Goal: Transaction & Acquisition: Book appointment/travel/reservation

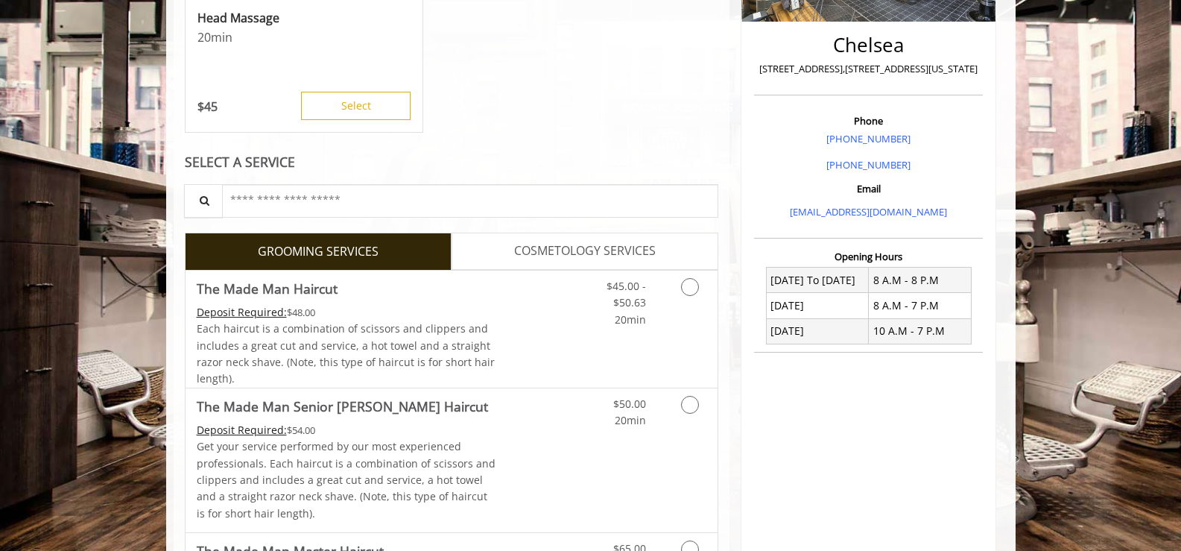
scroll to position [373, 0]
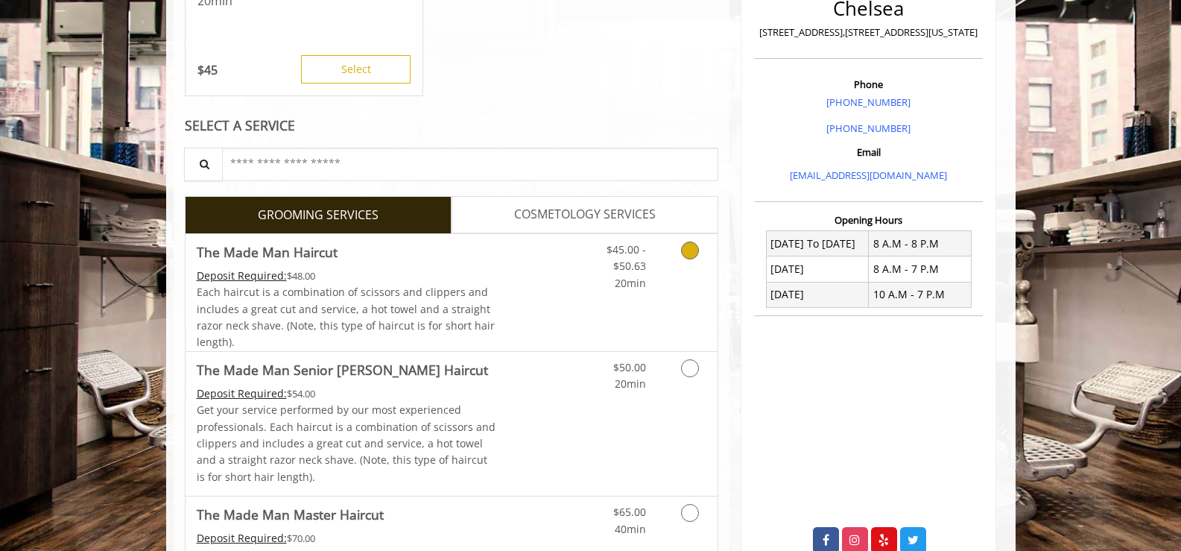
click at [688, 253] on icon "Grooming services" at bounding box center [690, 250] width 18 height 18
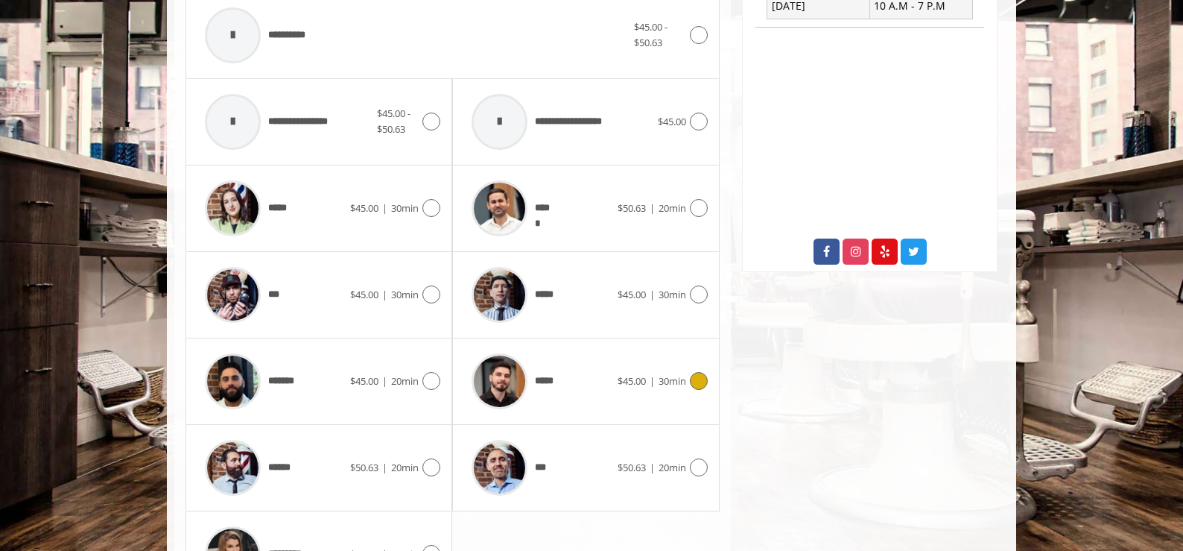
scroll to position [668, 0]
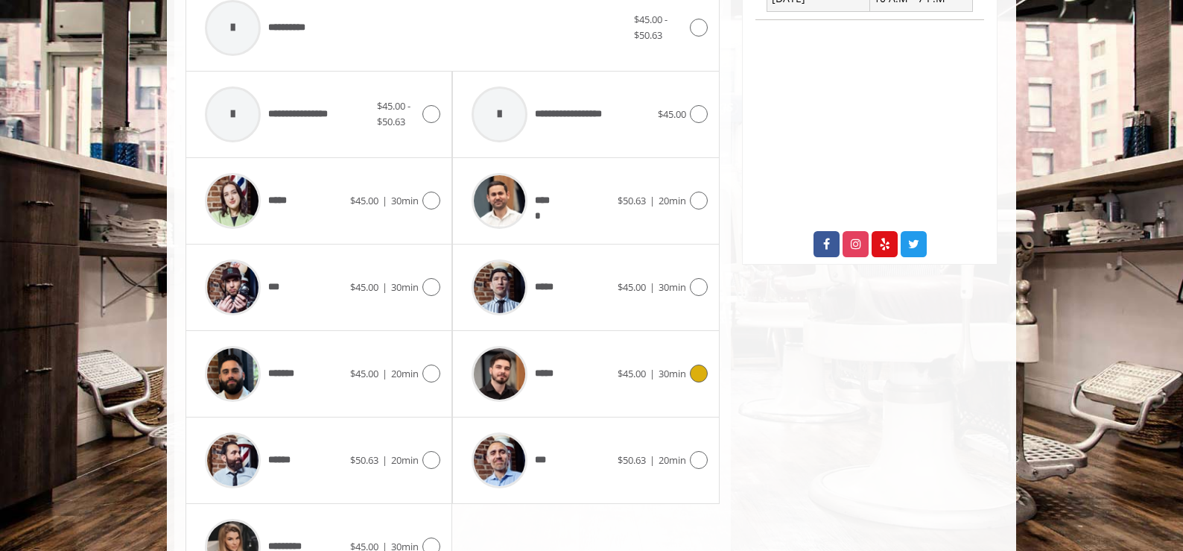
click at [699, 373] on icon at bounding box center [699, 373] width 18 height 18
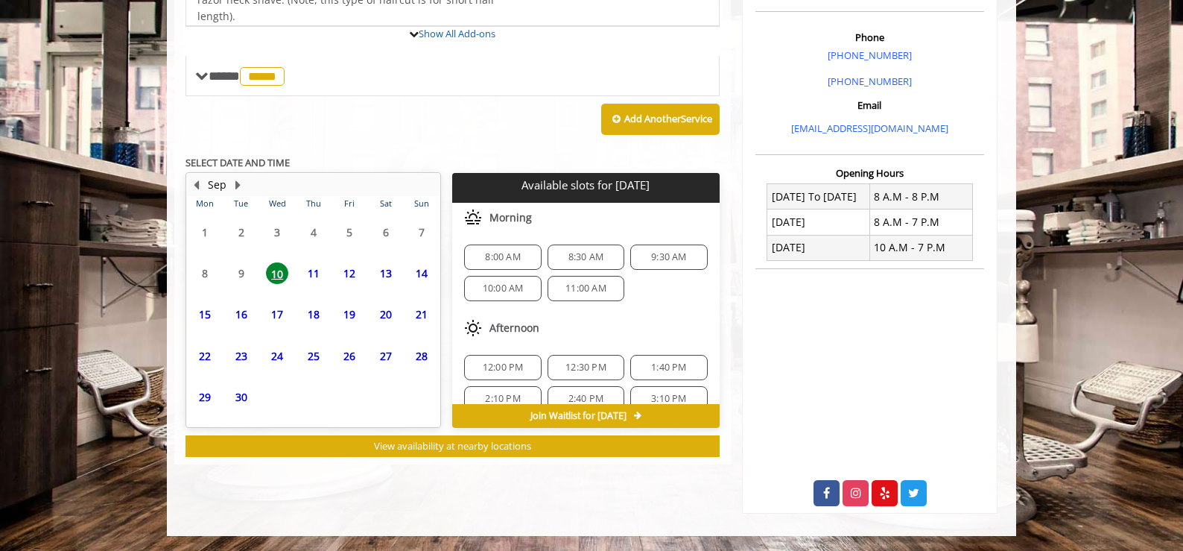
scroll to position [507, 0]
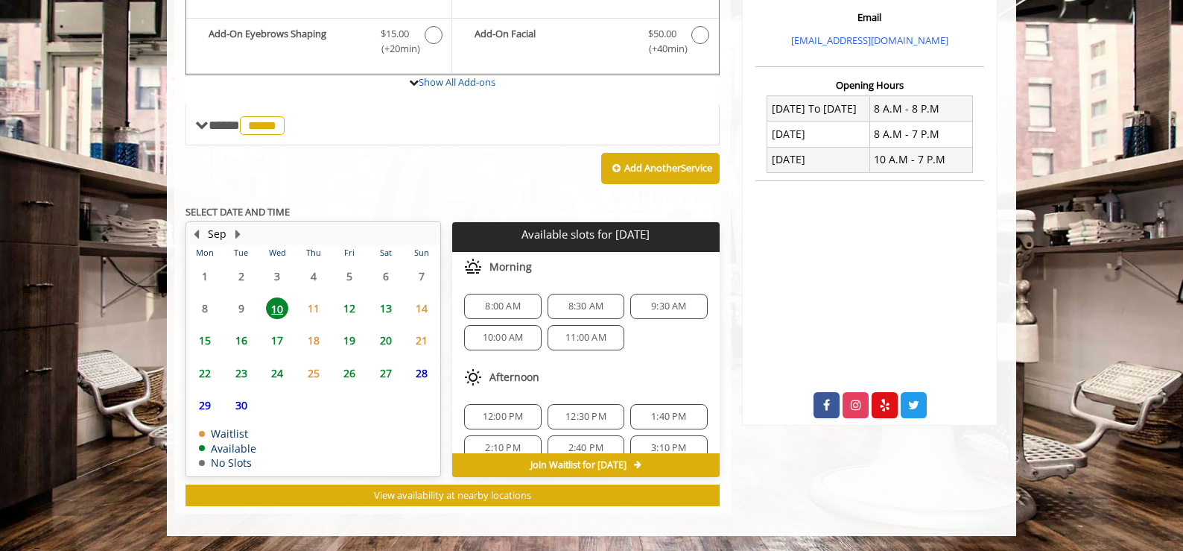
click at [384, 305] on span "13" at bounding box center [386, 308] width 22 height 22
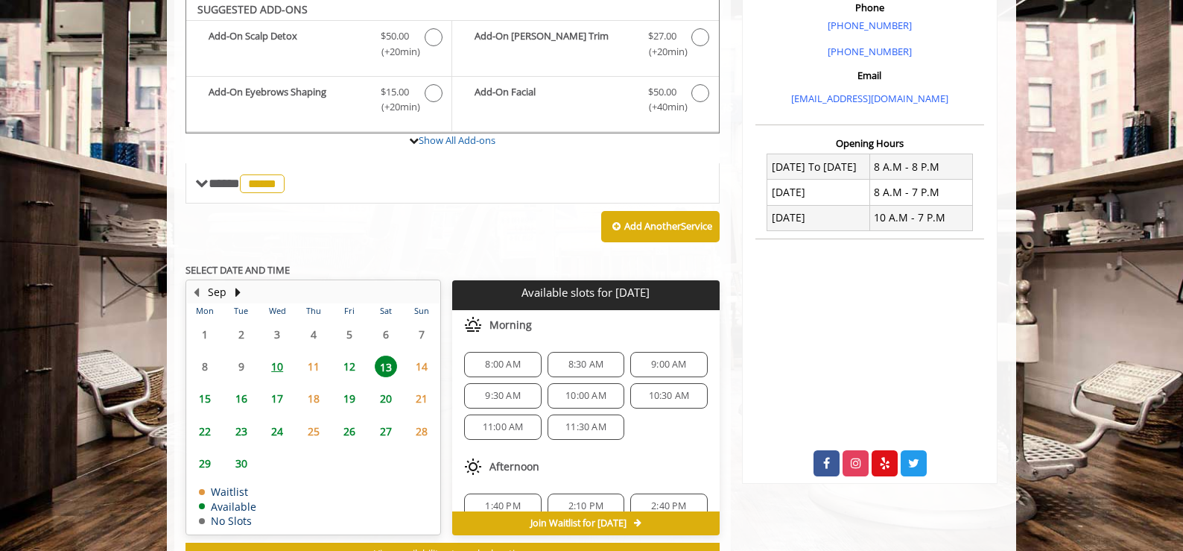
scroll to position [446, 0]
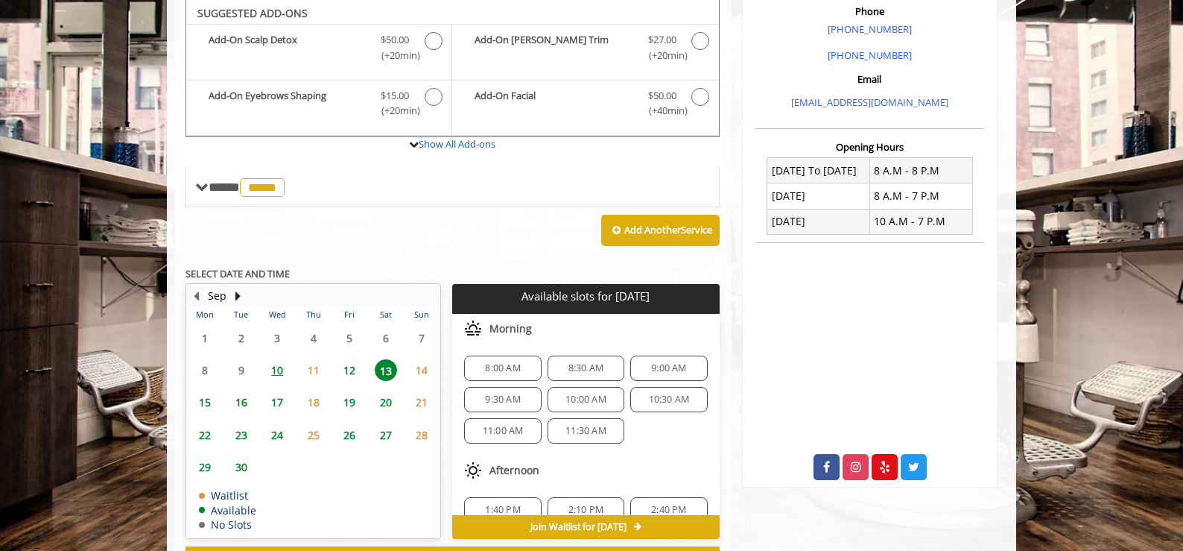
click at [504, 433] on span "11:00 AM" at bounding box center [503, 431] width 41 height 12
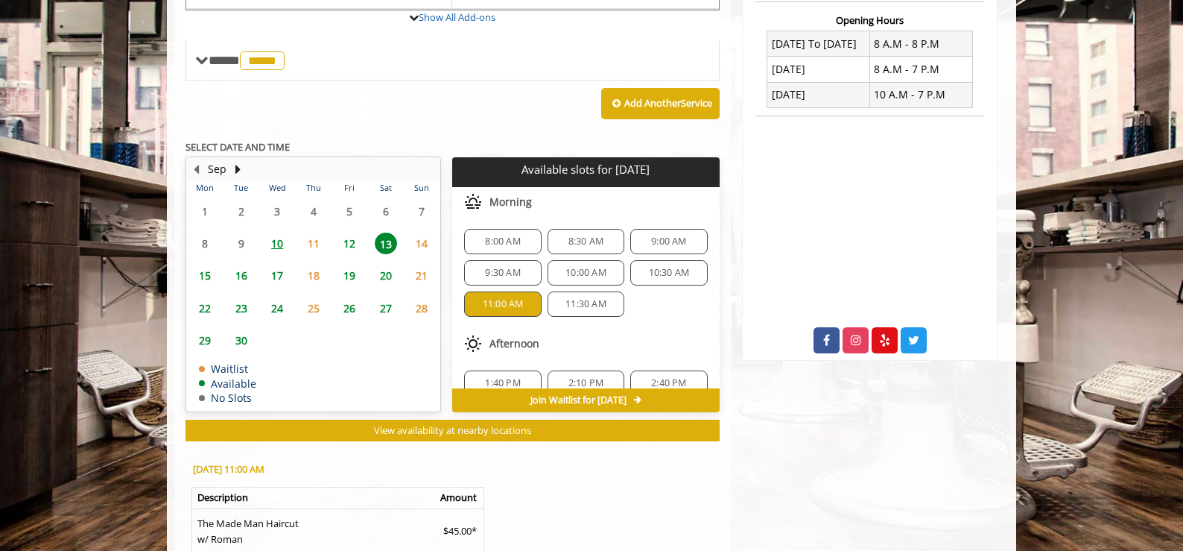
scroll to position [553, 0]
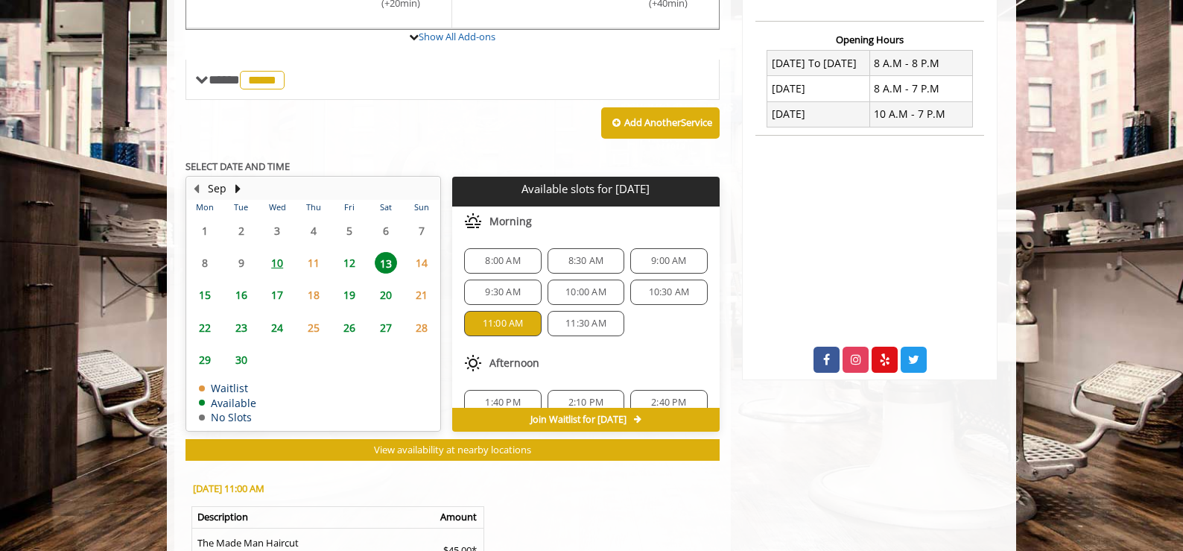
click at [352, 265] on span "12" at bounding box center [349, 263] width 22 height 22
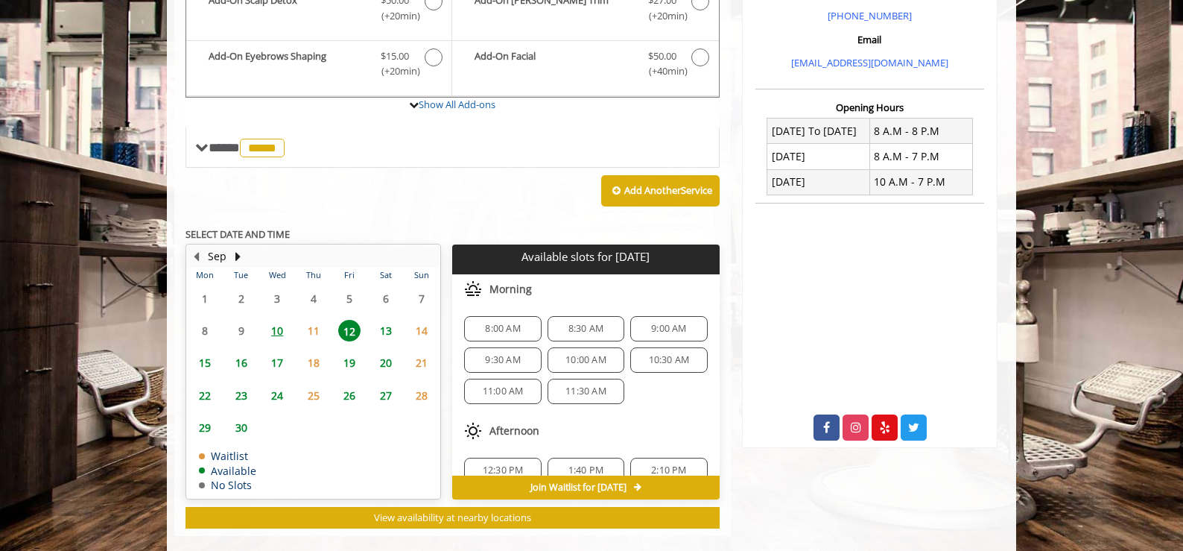
scroll to position [507, 0]
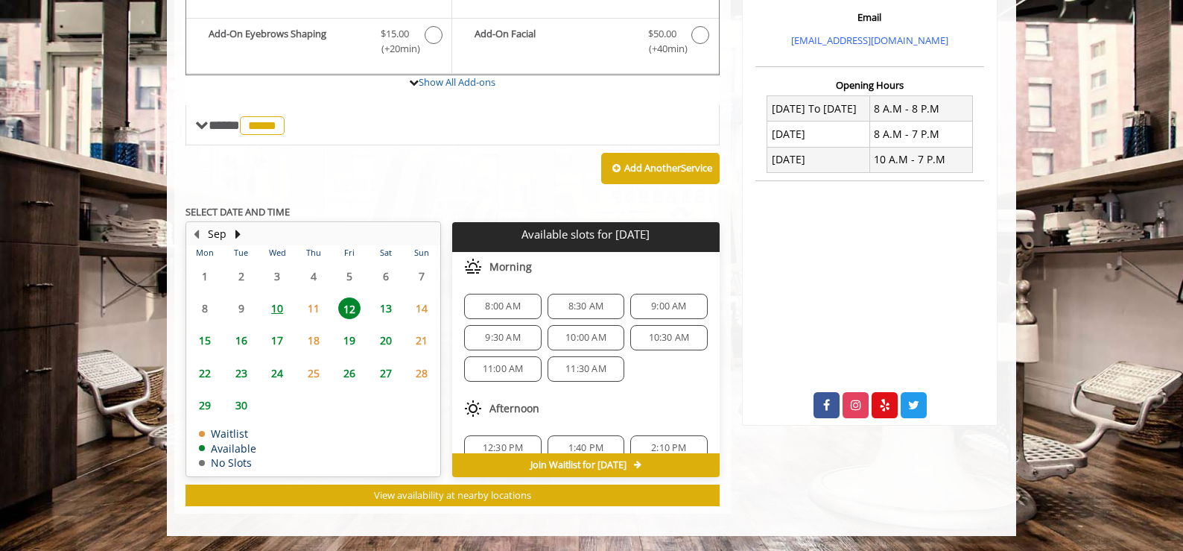
click at [502, 367] on span "11:00 AM" at bounding box center [503, 369] width 41 height 12
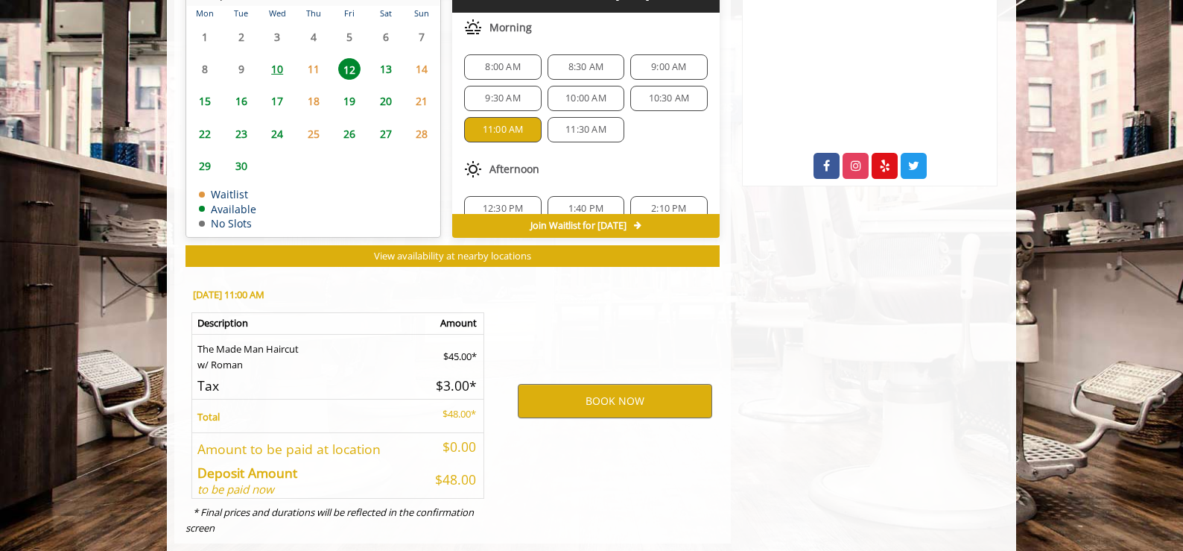
scroll to position [776, 0]
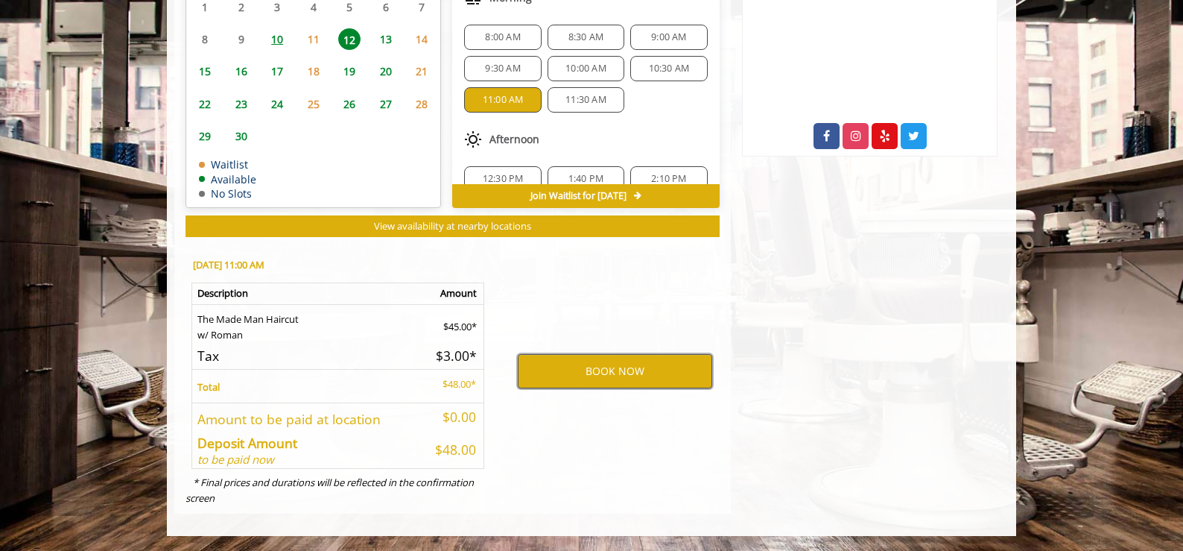
click at [619, 371] on button "BOOK NOW" at bounding box center [615, 371] width 194 height 34
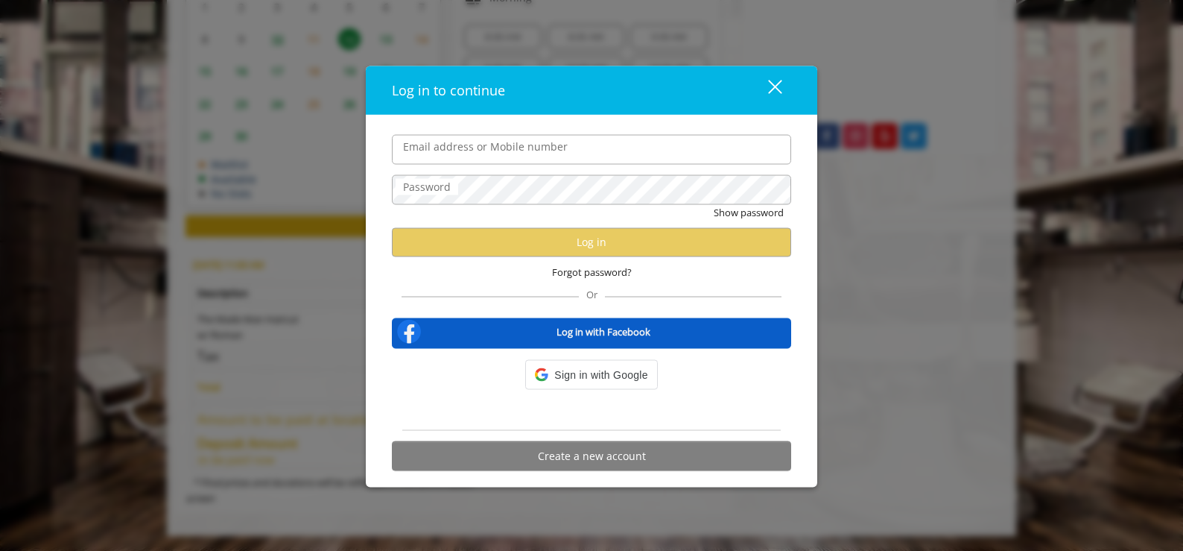
type input "**********"
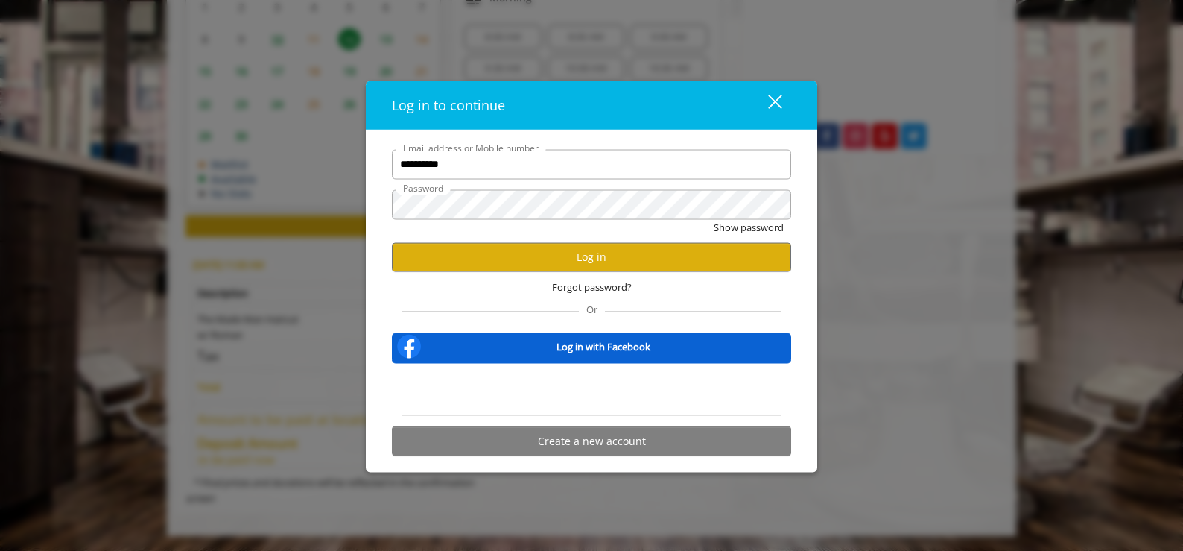
scroll to position [0, 0]
click at [604, 259] on button "Log in" at bounding box center [591, 256] width 399 height 29
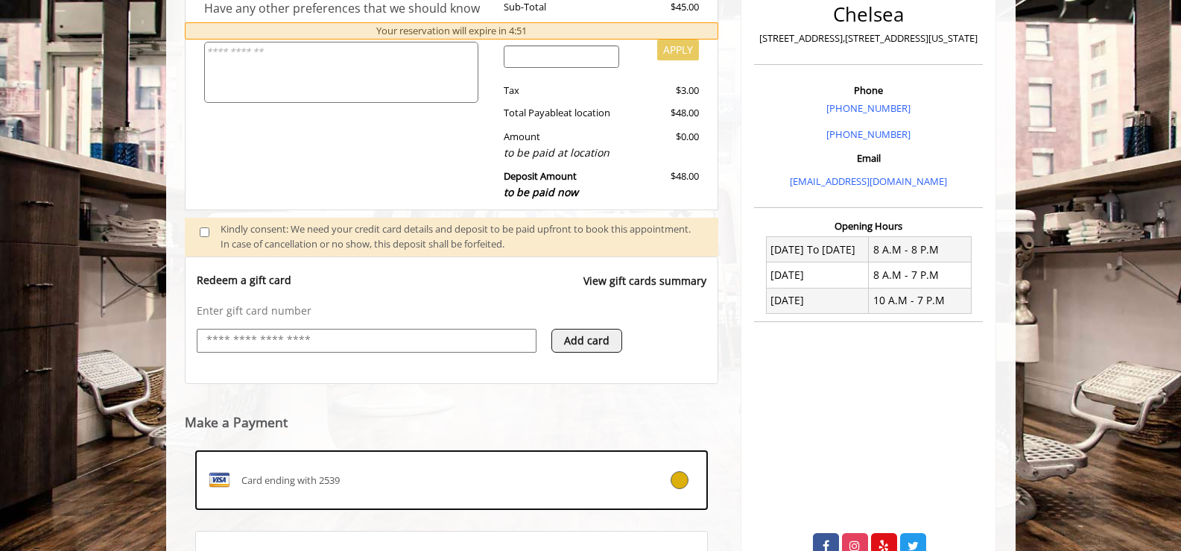
scroll to position [510, 0]
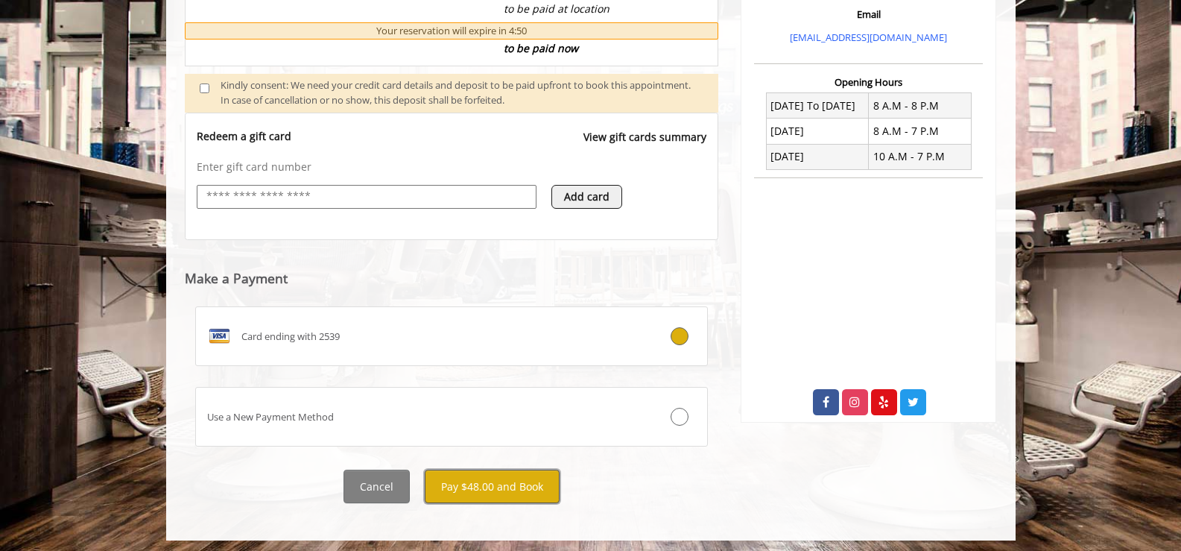
click at [513, 481] on button "Pay $48.00 and Book" at bounding box center [492, 486] width 135 height 34
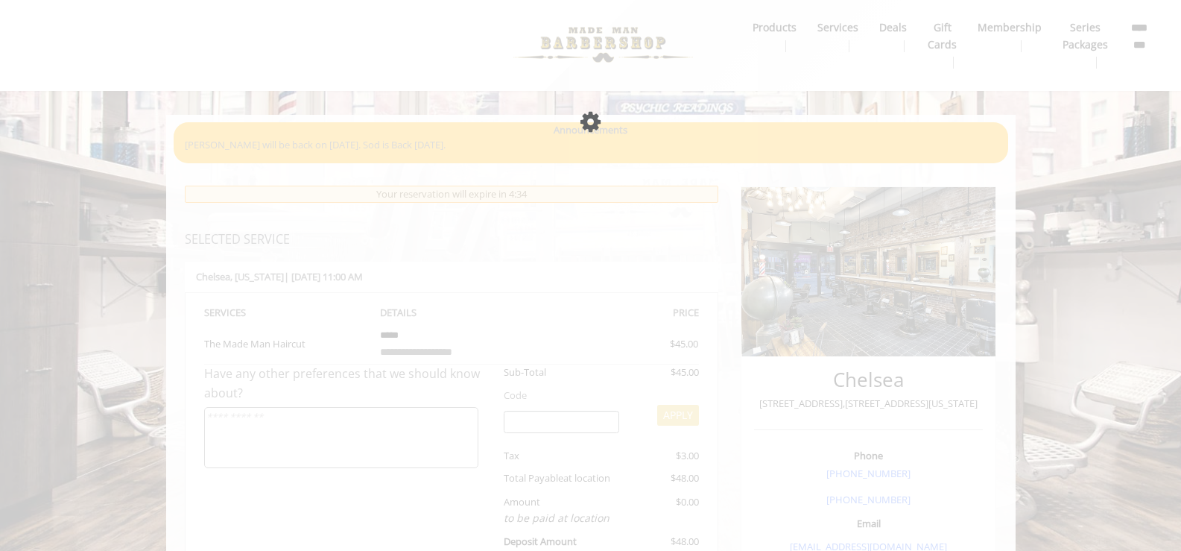
scroll to position [0, 0]
